Goal: Transaction & Acquisition: Register for event/course

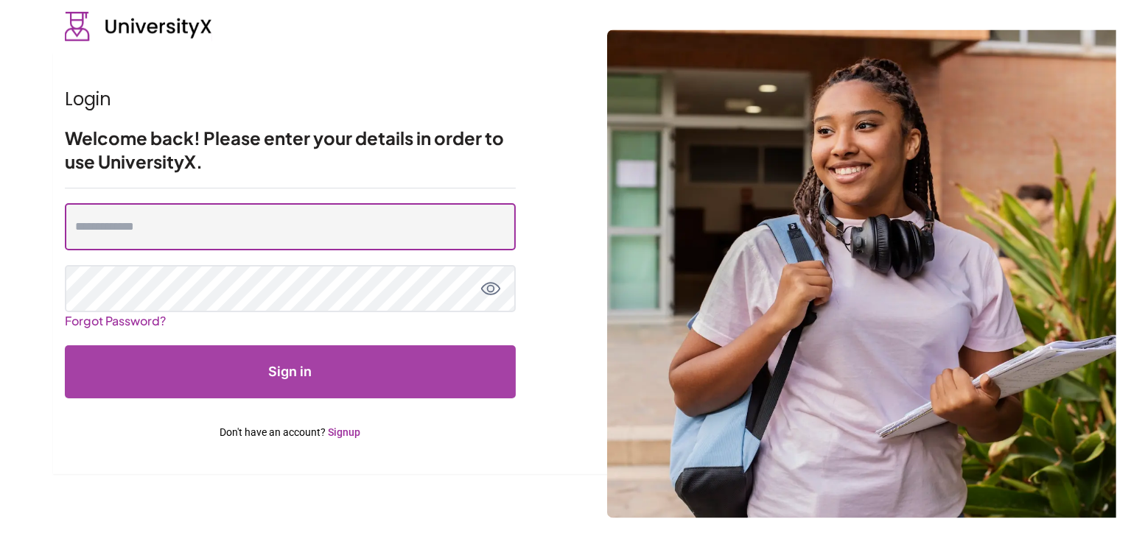
click at [194, 234] on input "email" at bounding box center [290, 226] width 451 height 47
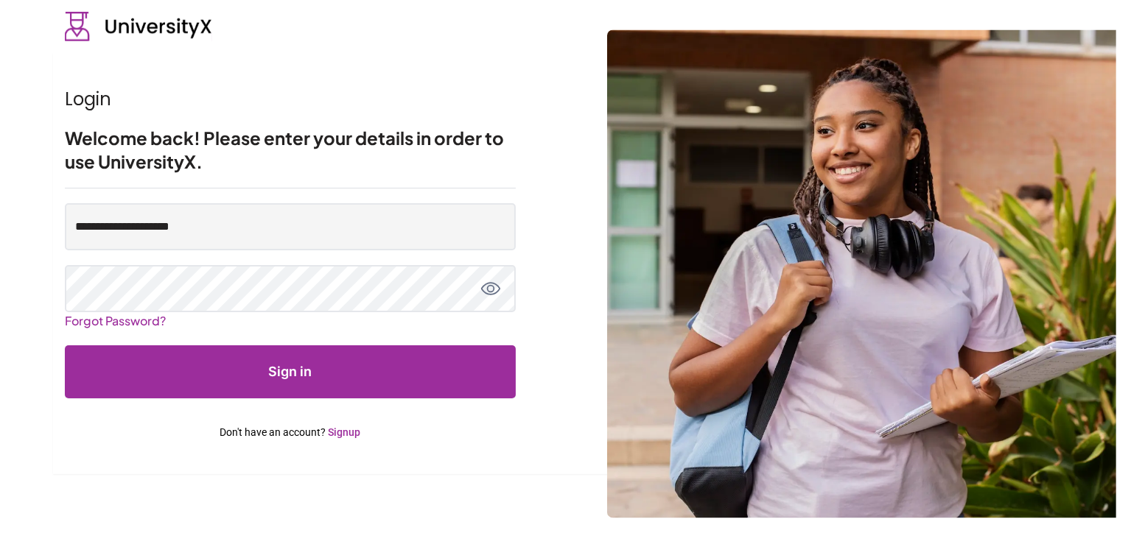
click at [137, 234] on input "**********" at bounding box center [290, 226] width 451 height 47
type input "**********"
click at [281, 378] on button "Sign in" at bounding box center [290, 371] width 451 height 53
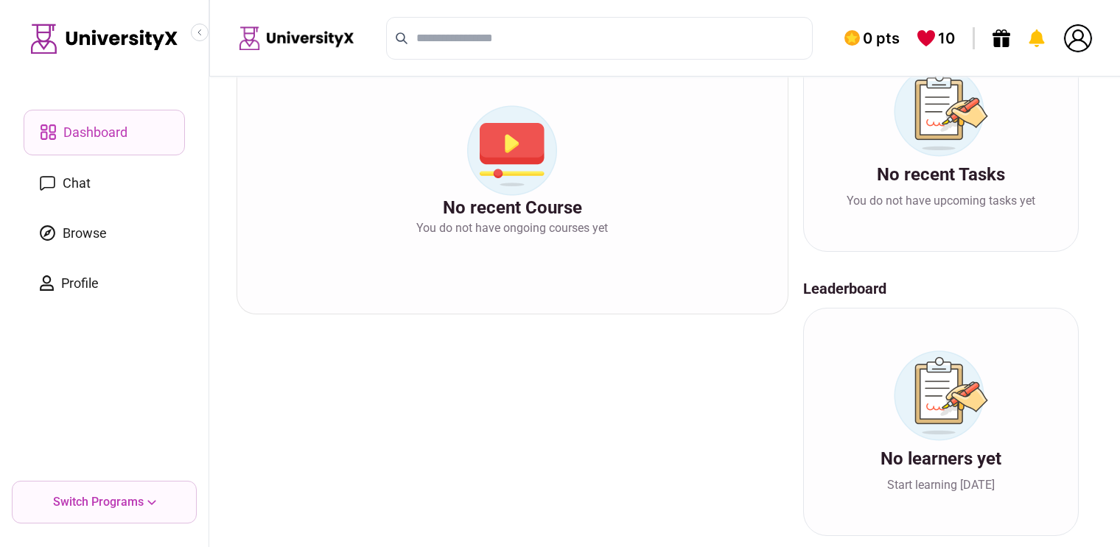
scroll to position [373, 0]
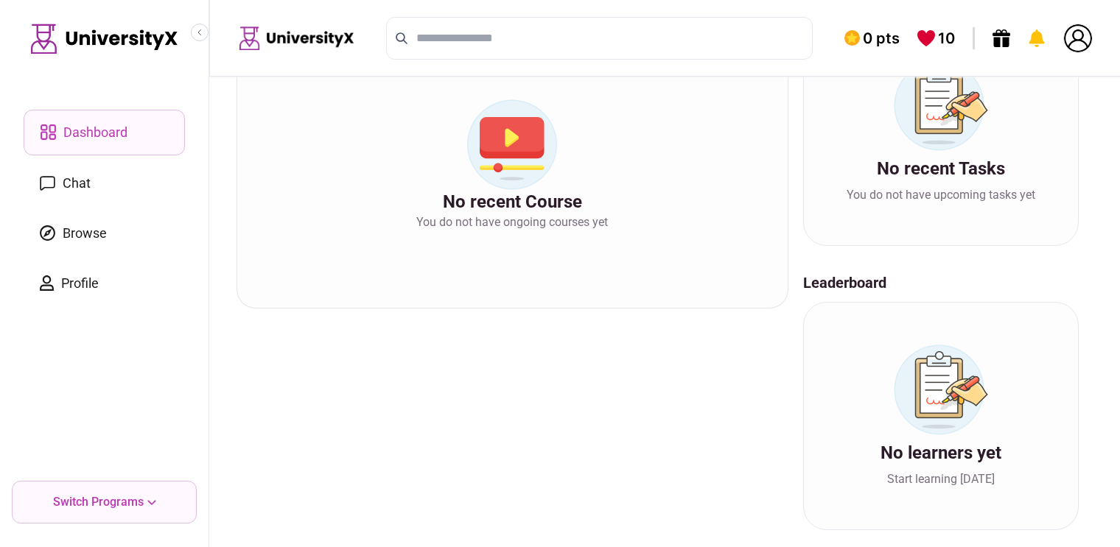
click at [69, 226] on span "Browse" at bounding box center [85, 233] width 44 height 21
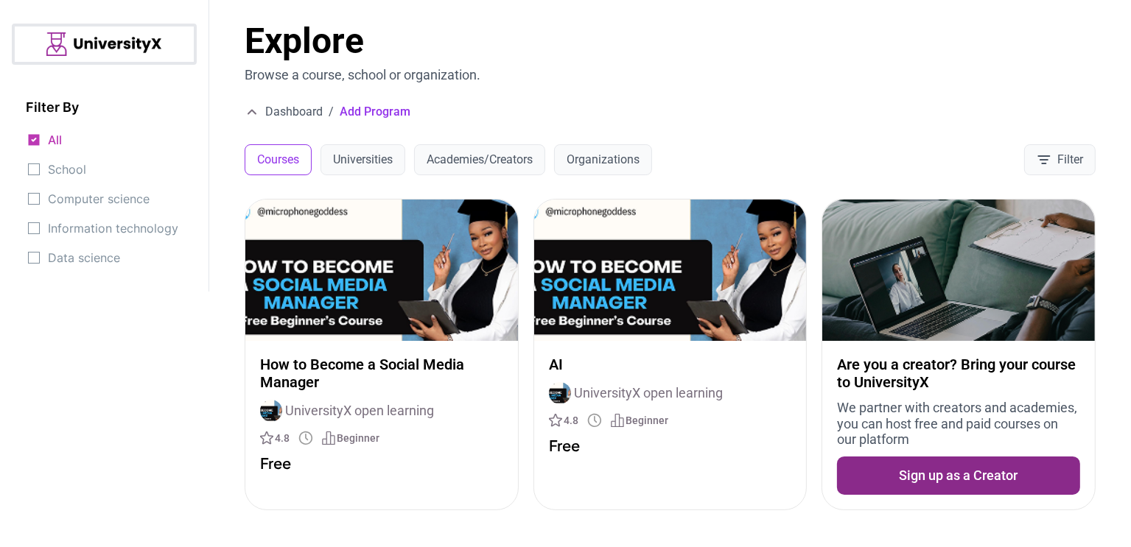
click at [916, 479] on button "Sign up as a Creator" at bounding box center [958, 476] width 243 height 38
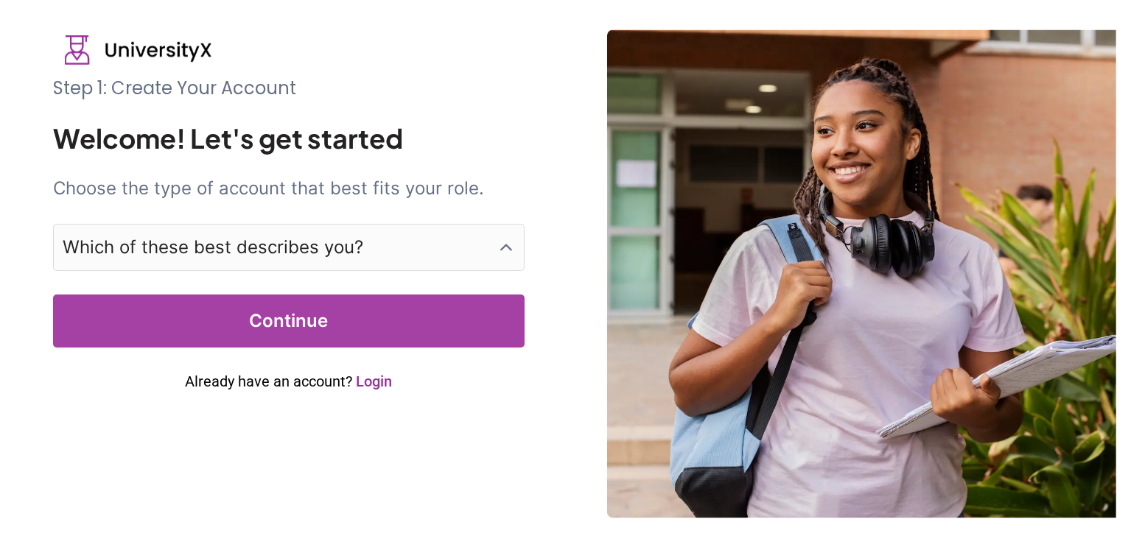
click at [754, 219] on img at bounding box center [861, 273] width 509 height 488
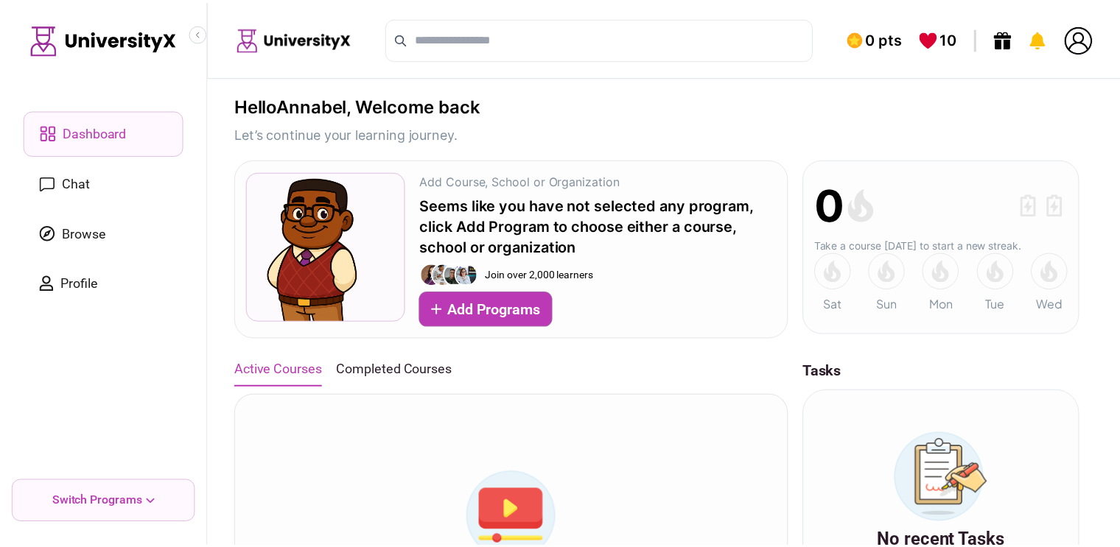
scroll to position [373, 0]
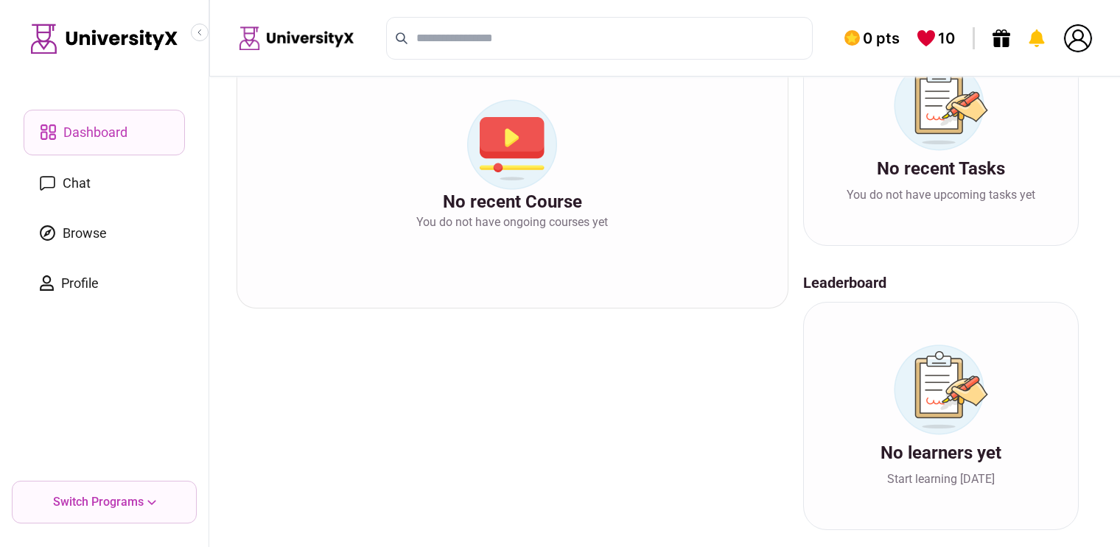
drag, startPoint x: 80, startPoint y: 2, endPoint x: 230, endPoint y: 148, distance: 209.4
click at [228, 148] on div "Hello Annabel , Welcome back Let’s continue your learning journey. Add Course, …" at bounding box center [657, 126] width 924 height 844
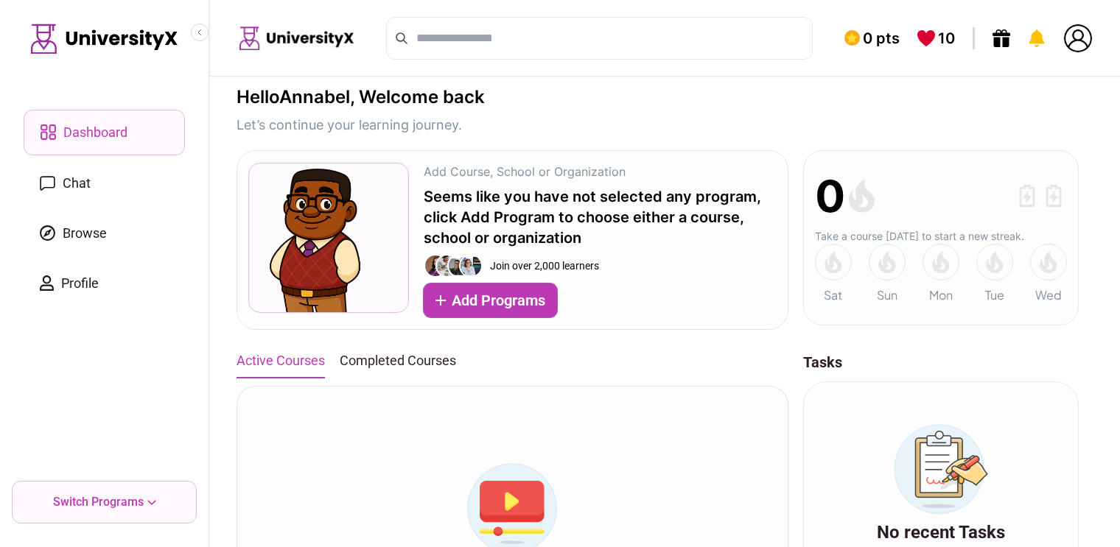
scroll to position [0, 0]
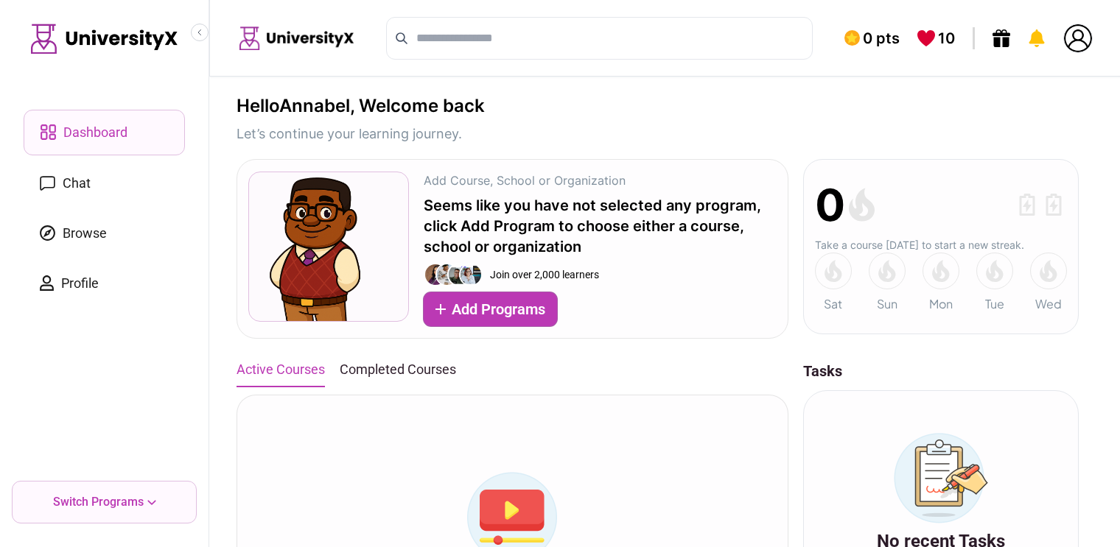
click at [545, 160] on div "Add Course, School or Organization Seems like you have not selected any program…" at bounding box center [512, 249] width 552 height 180
click at [194, 35] on button "Collapse sidebar" at bounding box center [200, 33] width 18 height 18
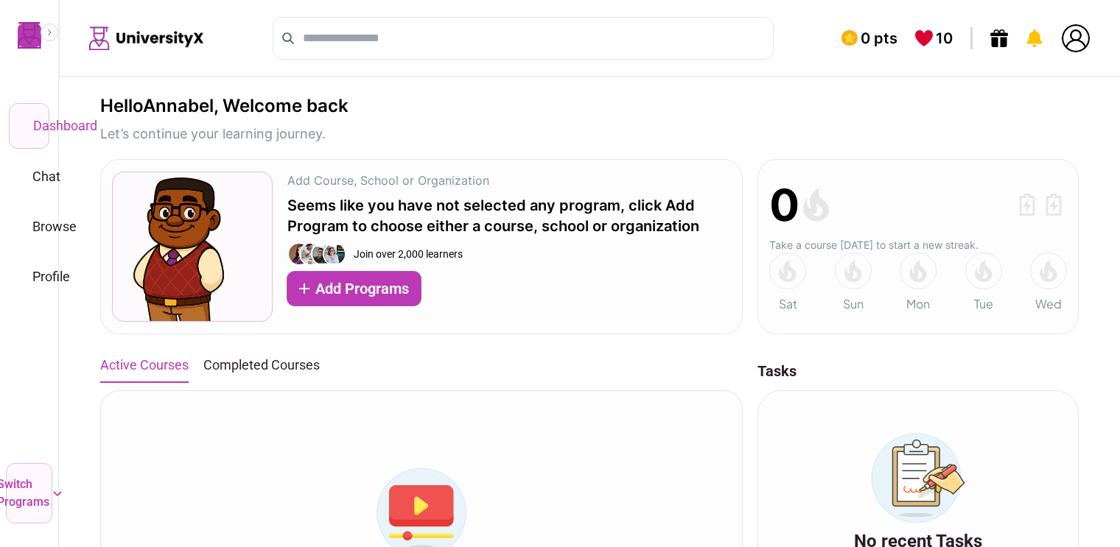
click at [236, 61] on div "0 pts 10" at bounding box center [589, 38] width 1061 height 77
click at [46, 35] on icon "Expand sidebar" at bounding box center [49, 32] width 9 height 9
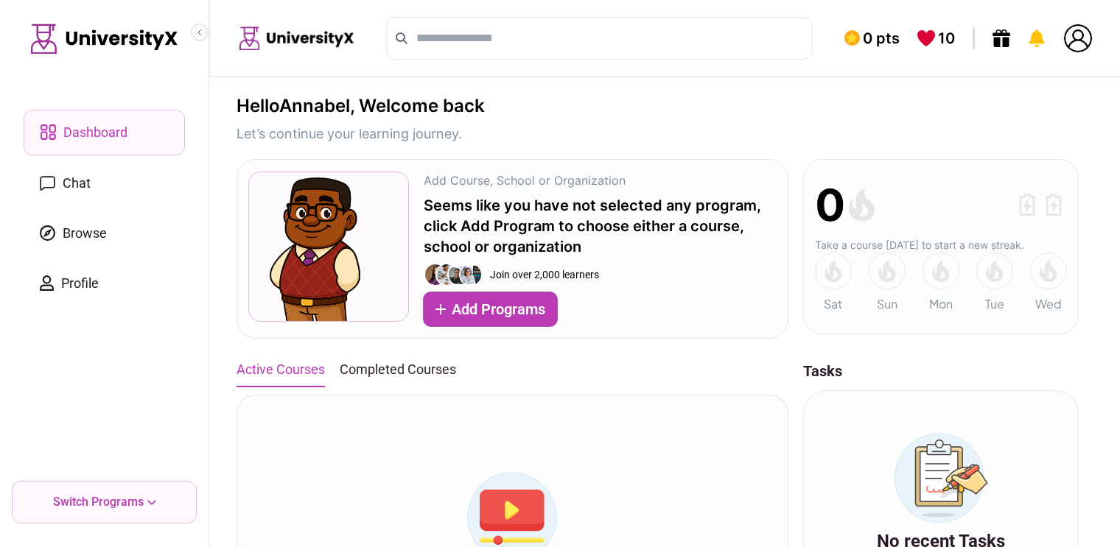
click at [197, 34] on icon "Collapse sidebar" at bounding box center [199, 32] width 9 height 9
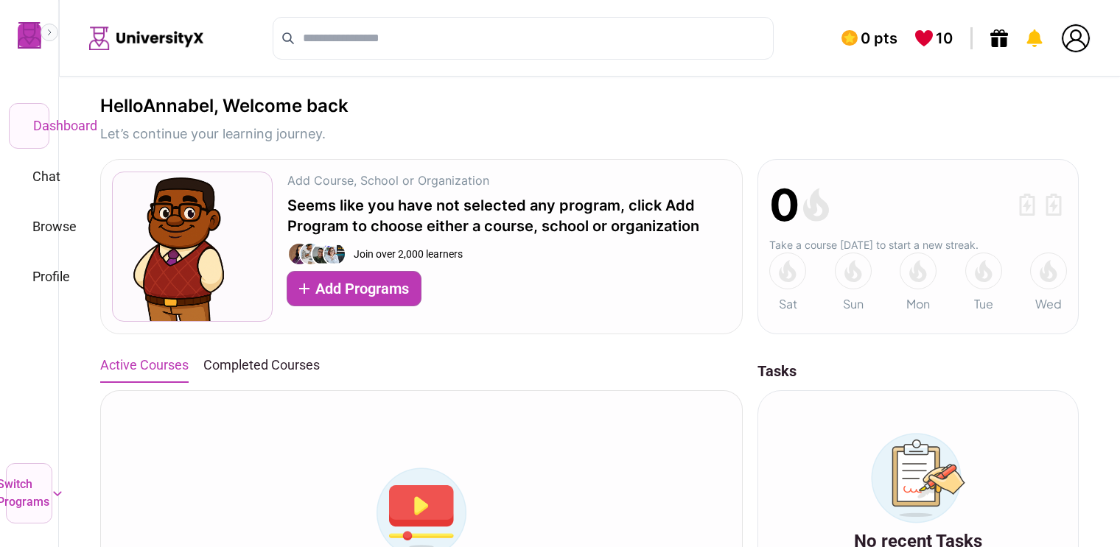
click at [47, 39] on button "Expand sidebar" at bounding box center [50, 33] width 18 height 18
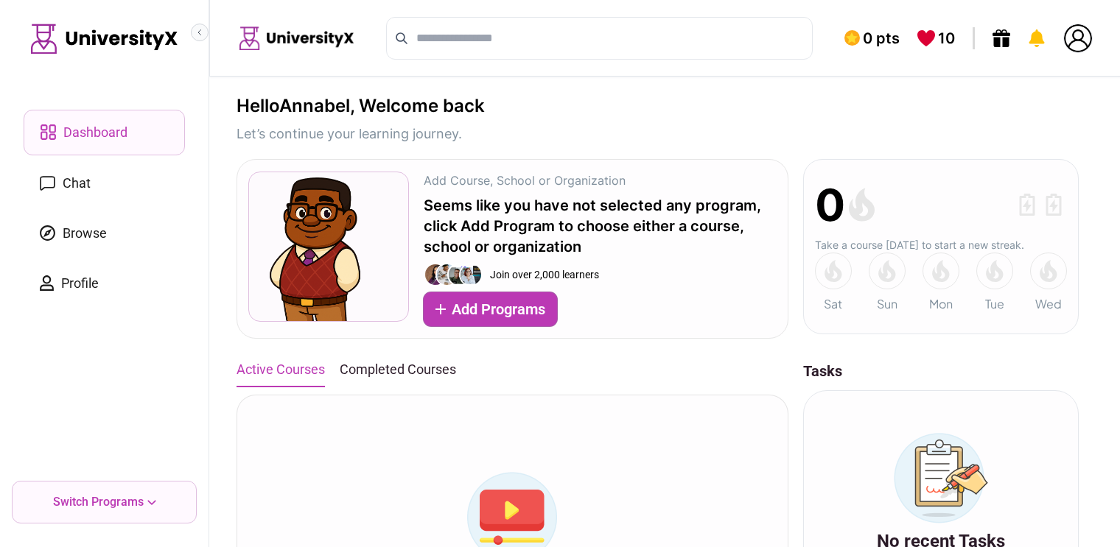
click at [199, 29] on icon "Collapse sidebar" at bounding box center [199, 32] width 9 height 9
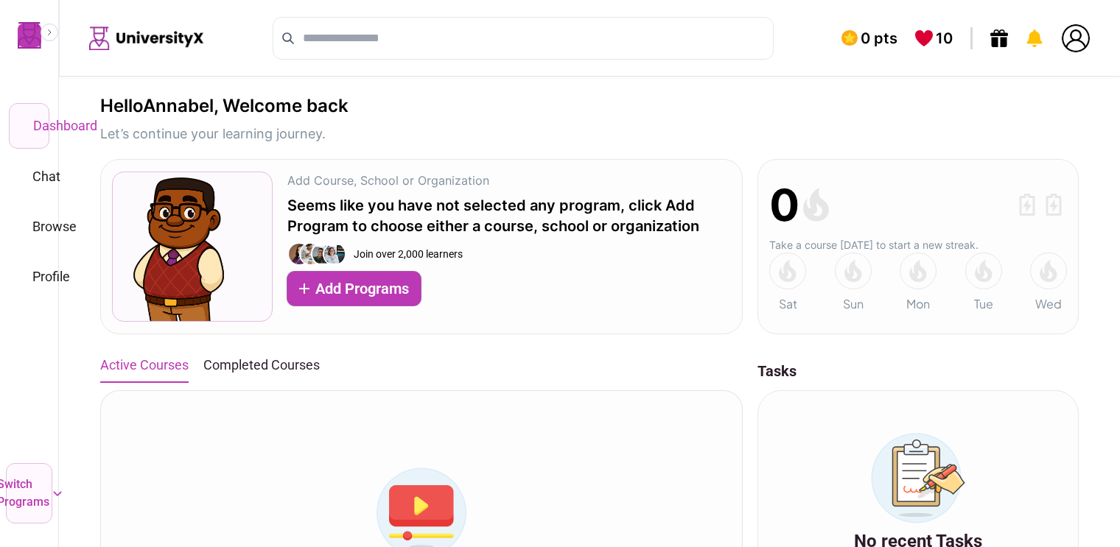
click at [265, 141] on p "Let’s continue your learning journey." at bounding box center [224, 134] width 248 height 21
click at [44, 38] on button "Expand sidebar" at bounding box center [50, 33] width 18 height 18
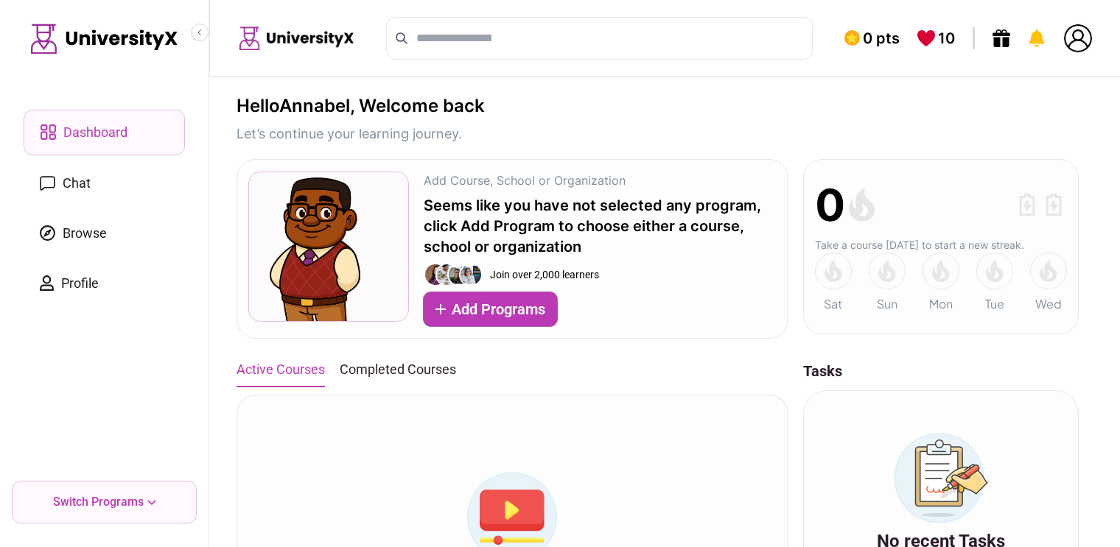
click at [98, 235] on span "Browse" at bounding box center [85, 233] width 44 height 21
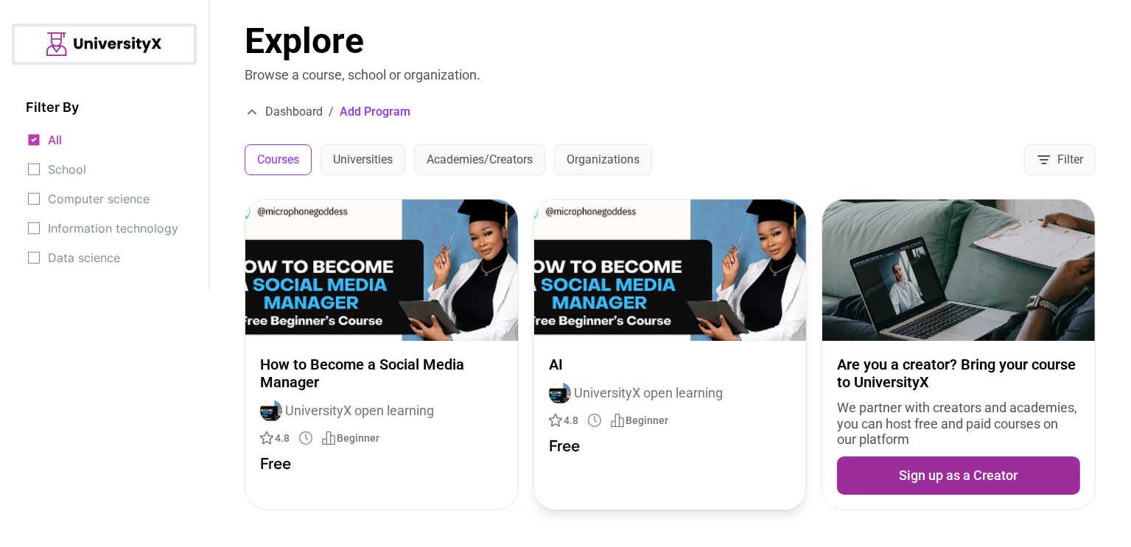
click at [602, 407] on div "AI UniversityX open learning 4.8 Beginner Free" at bounding box center [670, 405] width 273 height 128
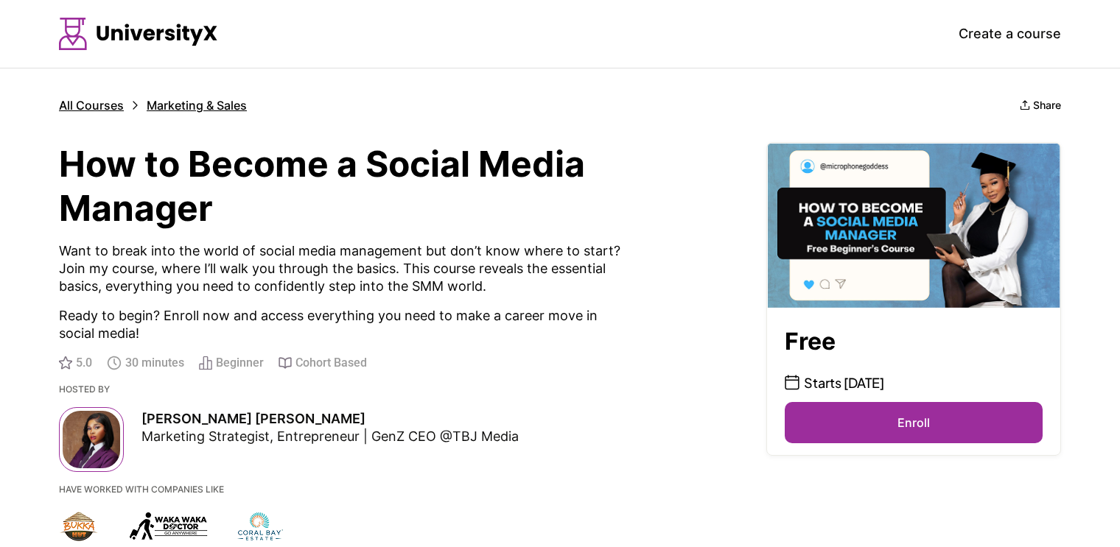
click at [901, 421] on button "Enroll" at bounding box center [914, 422] width 258 height 41
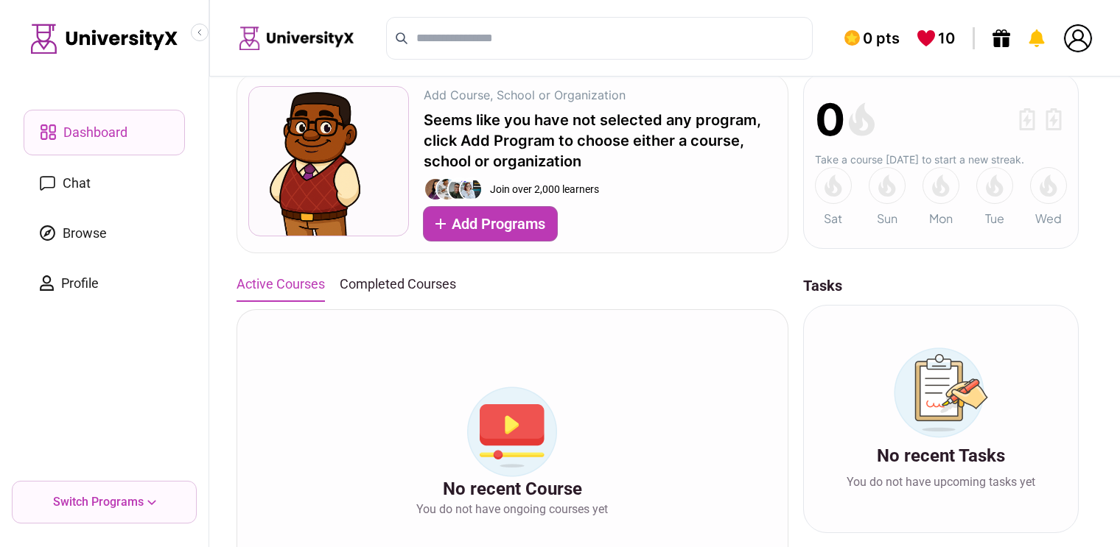
scroll to position [74, 0]
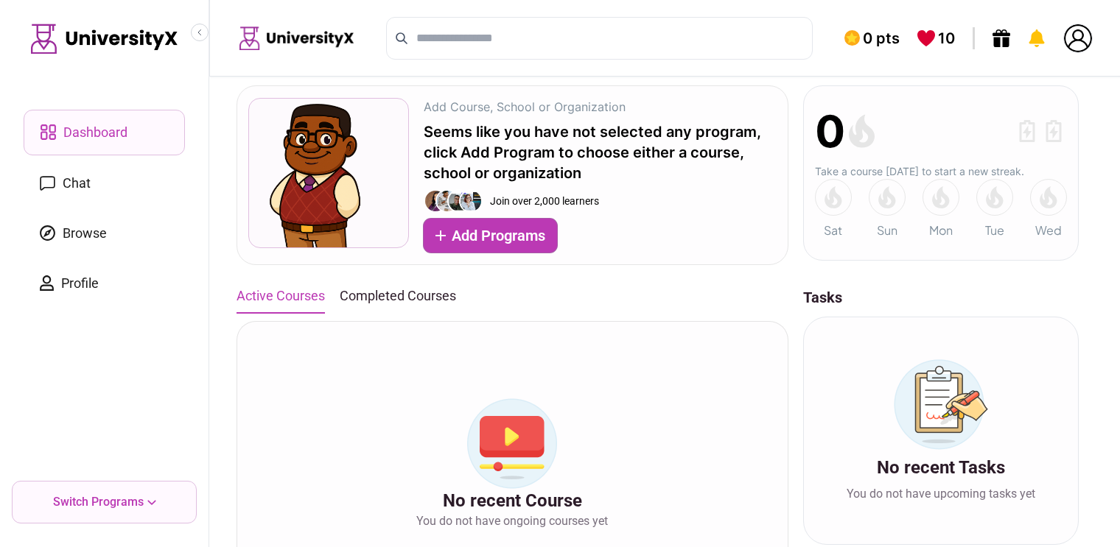
click at [376, 303] on button "Completed Courses" at bounding box center [398, 296] width 116 height 32
click at [295, 302] on button "Active Courses" at bounding box center [280, 296] width 88 height 32
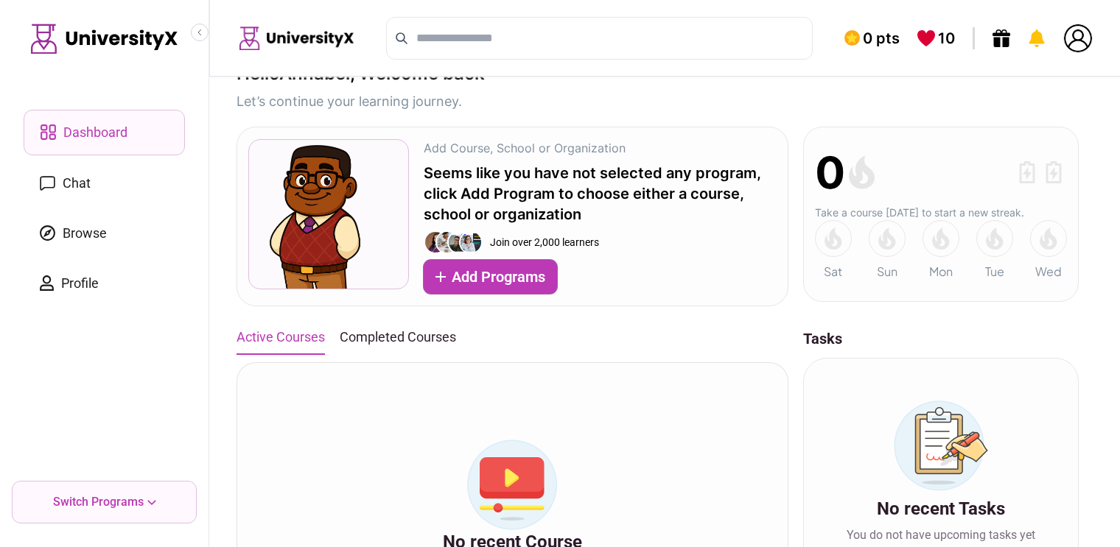
scroll to position [0, 0]
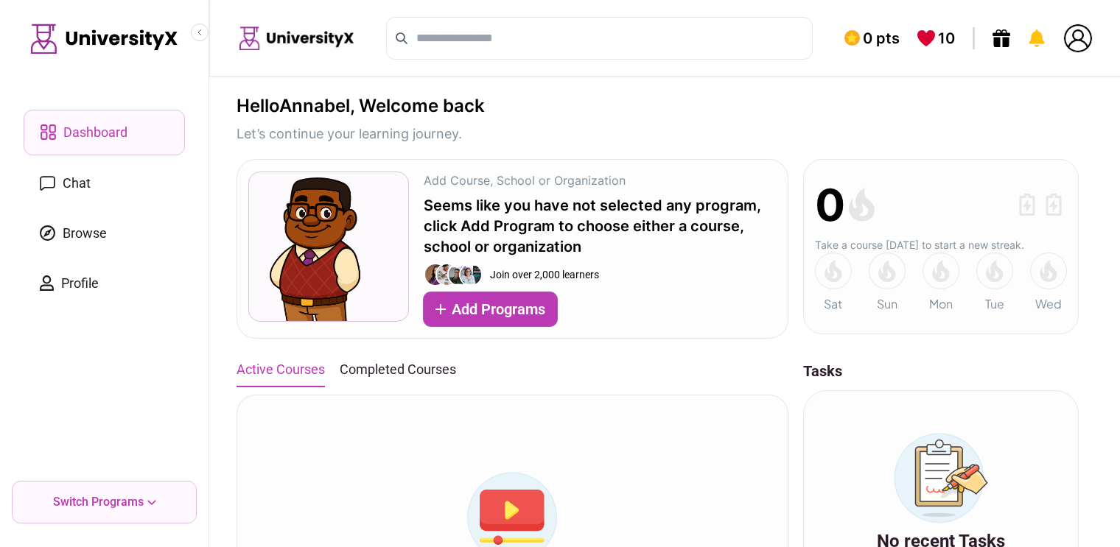
click at [485, 143] on p "Let’s continue your learning journey." at bounding box center [360, 134] width 248 height 21
